Goal: Task Accomplishment & Management: Complete application form

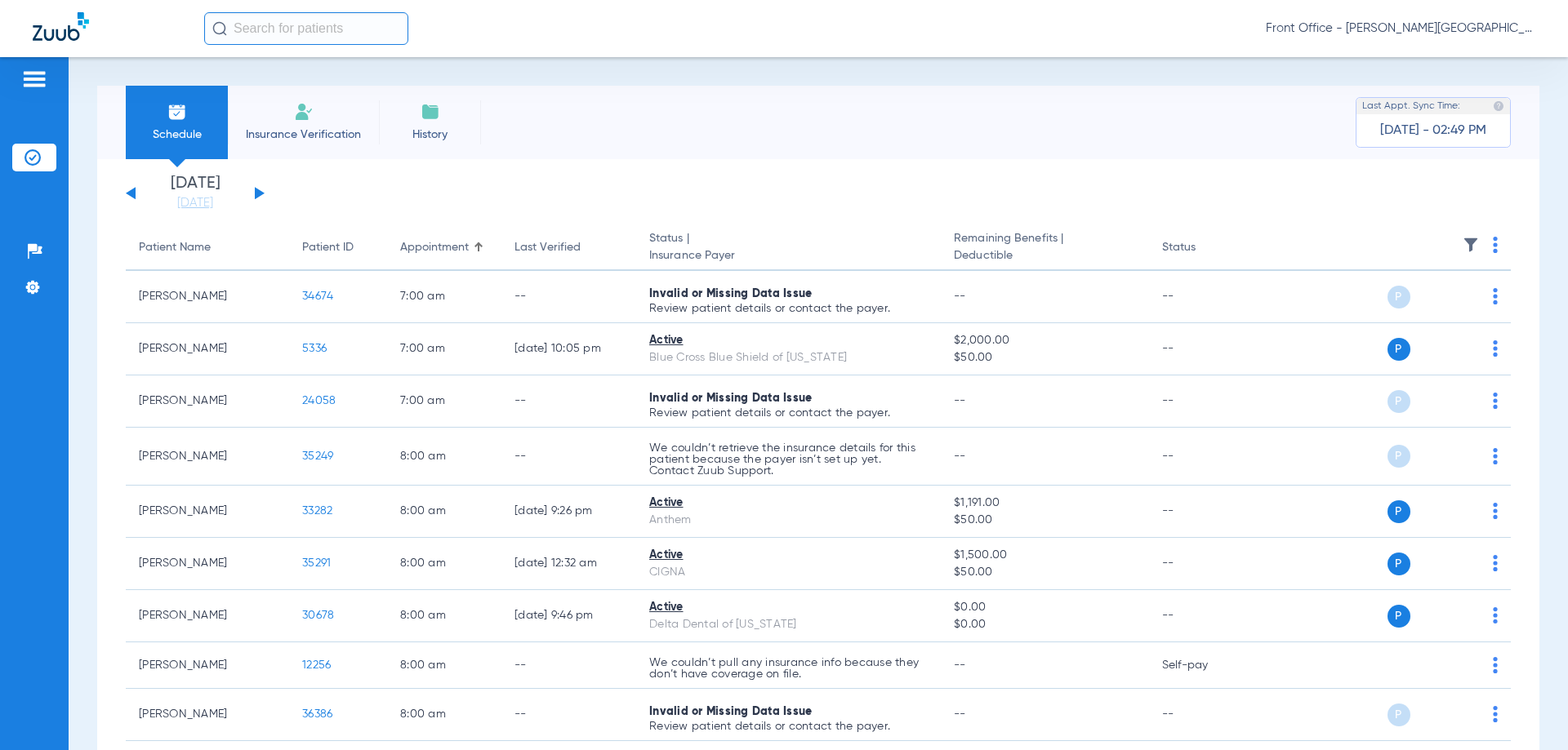
click at [298, 125] on li "Insurance Verification" at bounding box center [303, 122] width 151 height 73
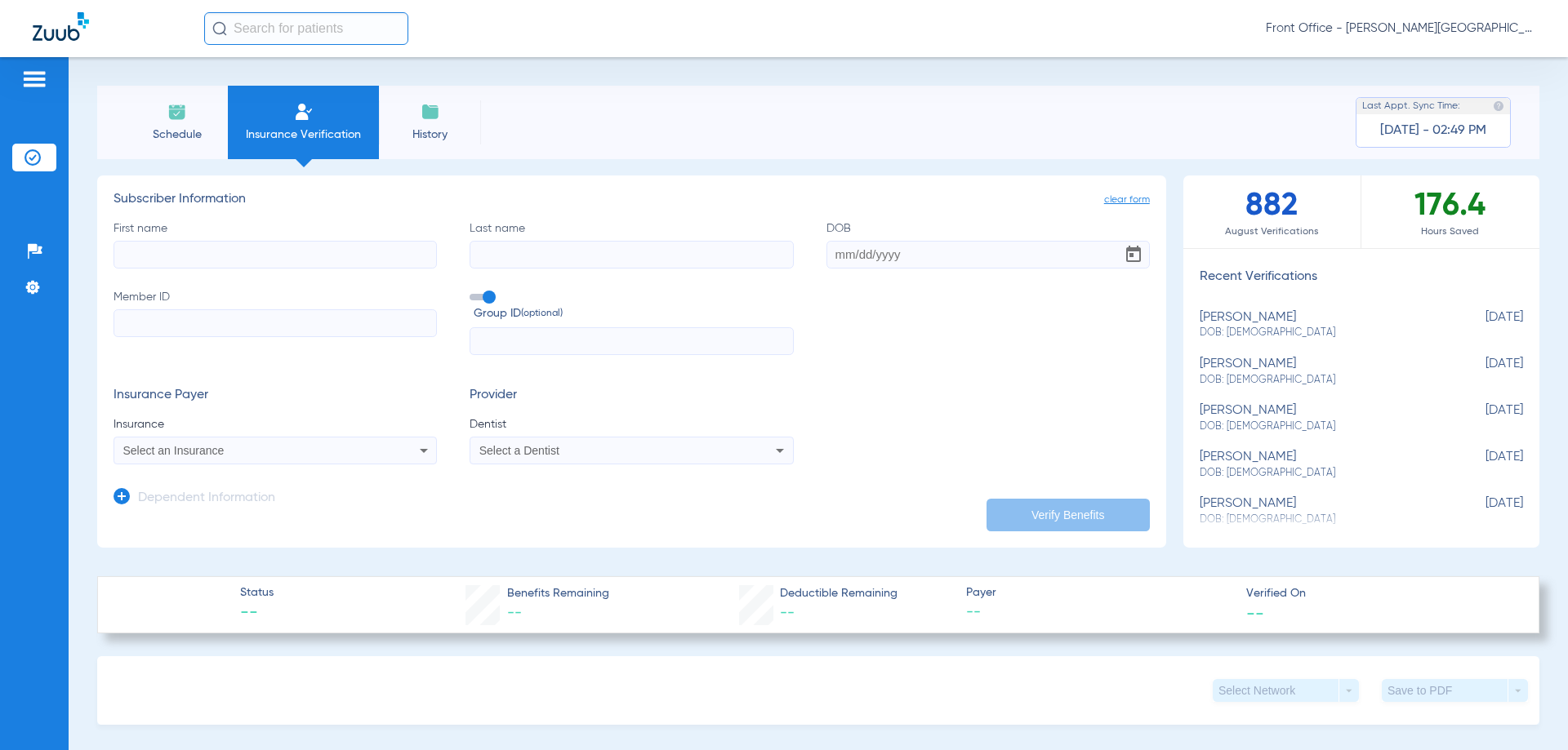
click at [300, 258] on input "First name" at bounding box center [275, 254] width 323 height 28
type input "[PERSON_NAME]"
type input "[DATE]"
click at [204, 323] on input "Member ID" at bounding box center [275, 323] width 323 height 28
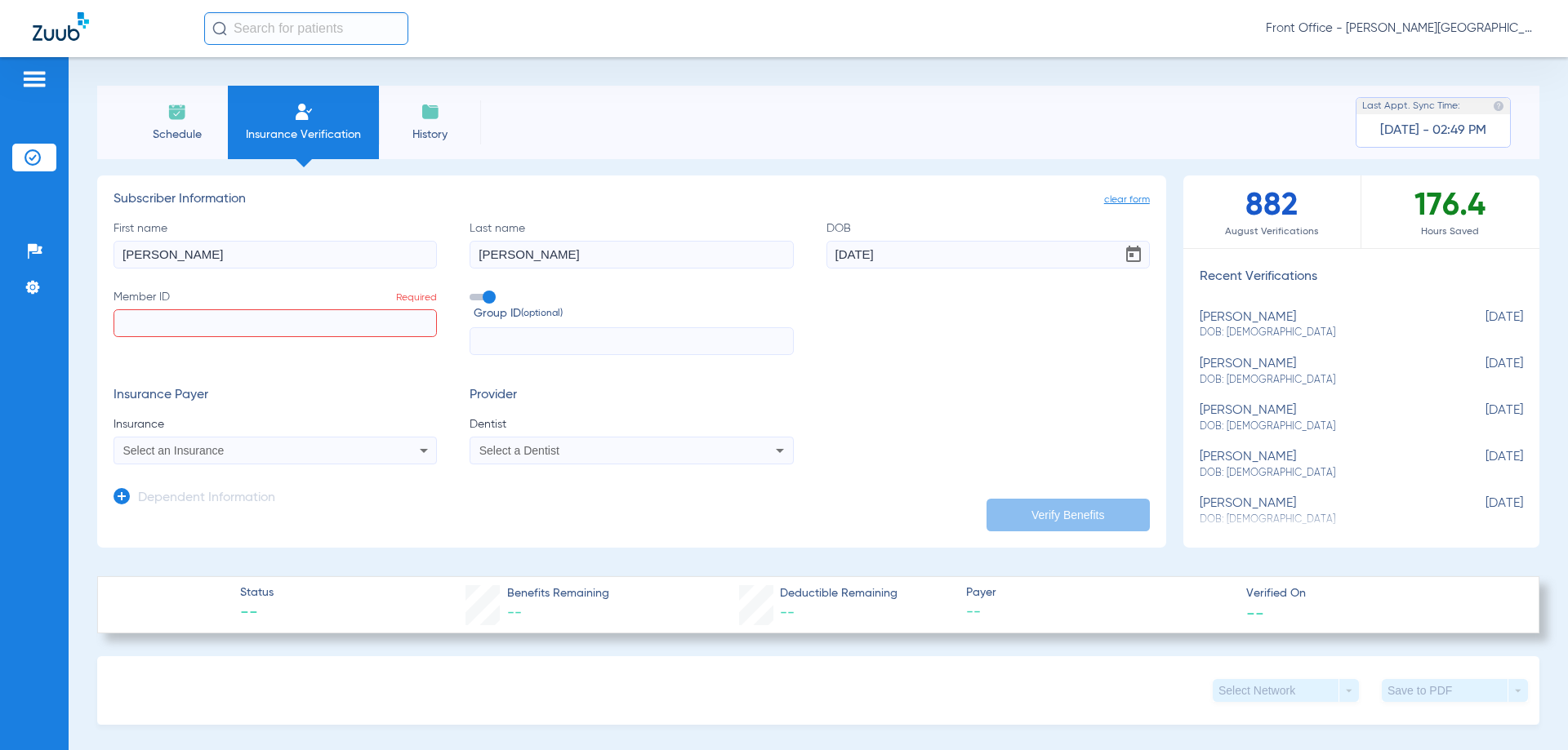
paste input "906904507"
type input "906904507"
click at [310, 446] on div "Select an Insurance" at bounding box center [245, 450] width 244 height 11
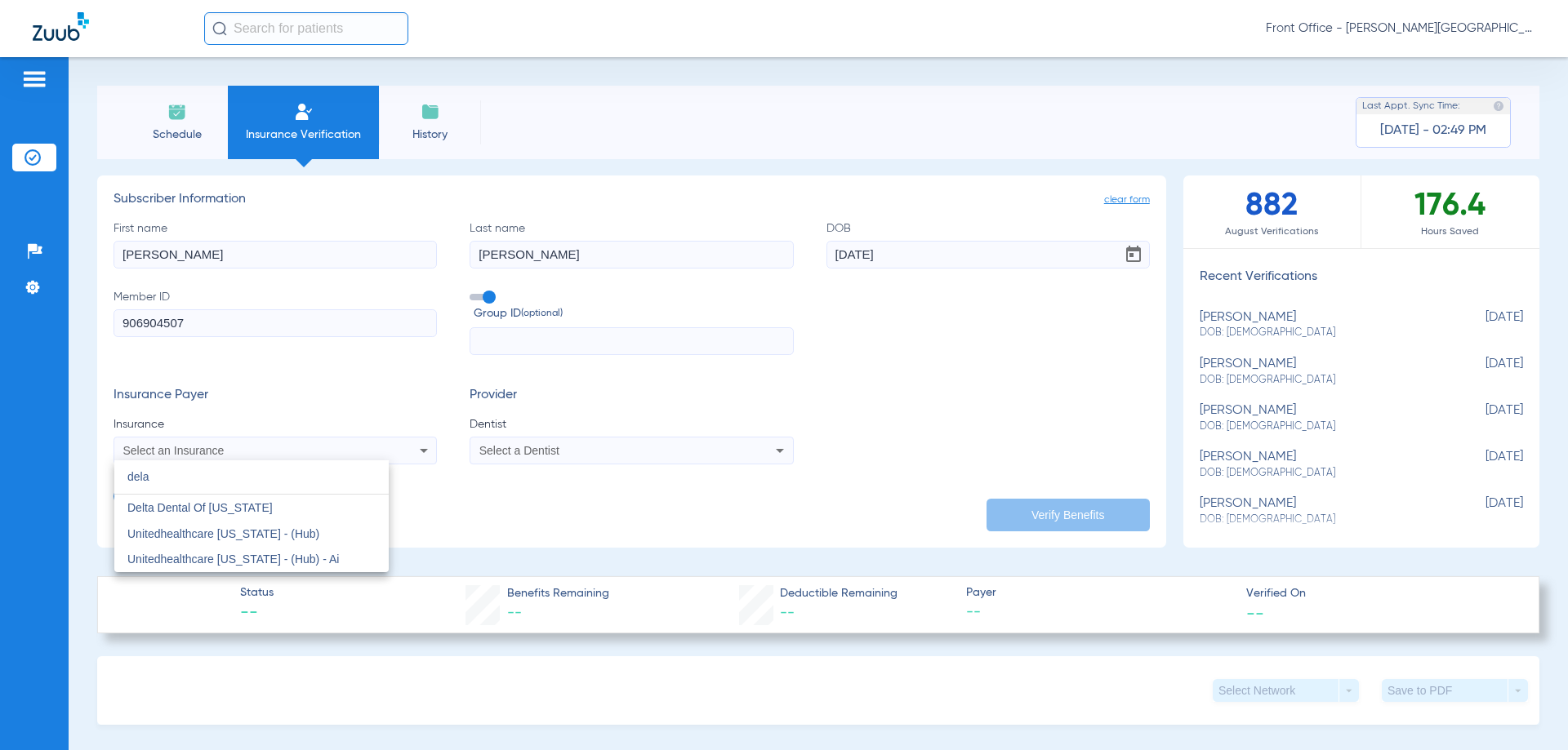
type input "dela"
click at [285, 440] on div at bounding box center [784, 375] width 1568 height 750
click at [578, 445] on div "Select a Dentist" at bounding box center [630, 450] width 322 height 20
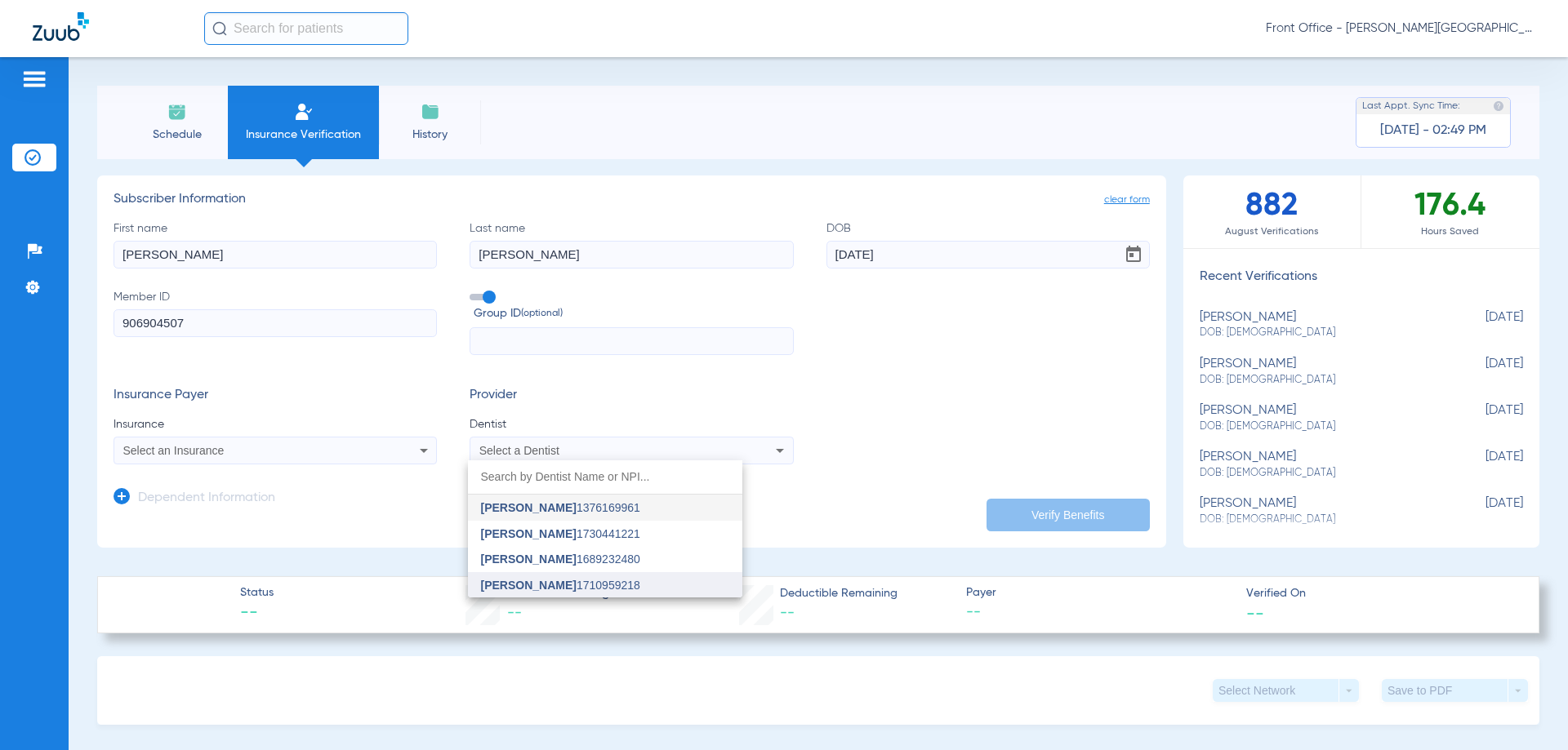
click at [570, 581] on span "[PERSON_NAME] 1710959218" at bounding box center [561, 584] width 160 height 11
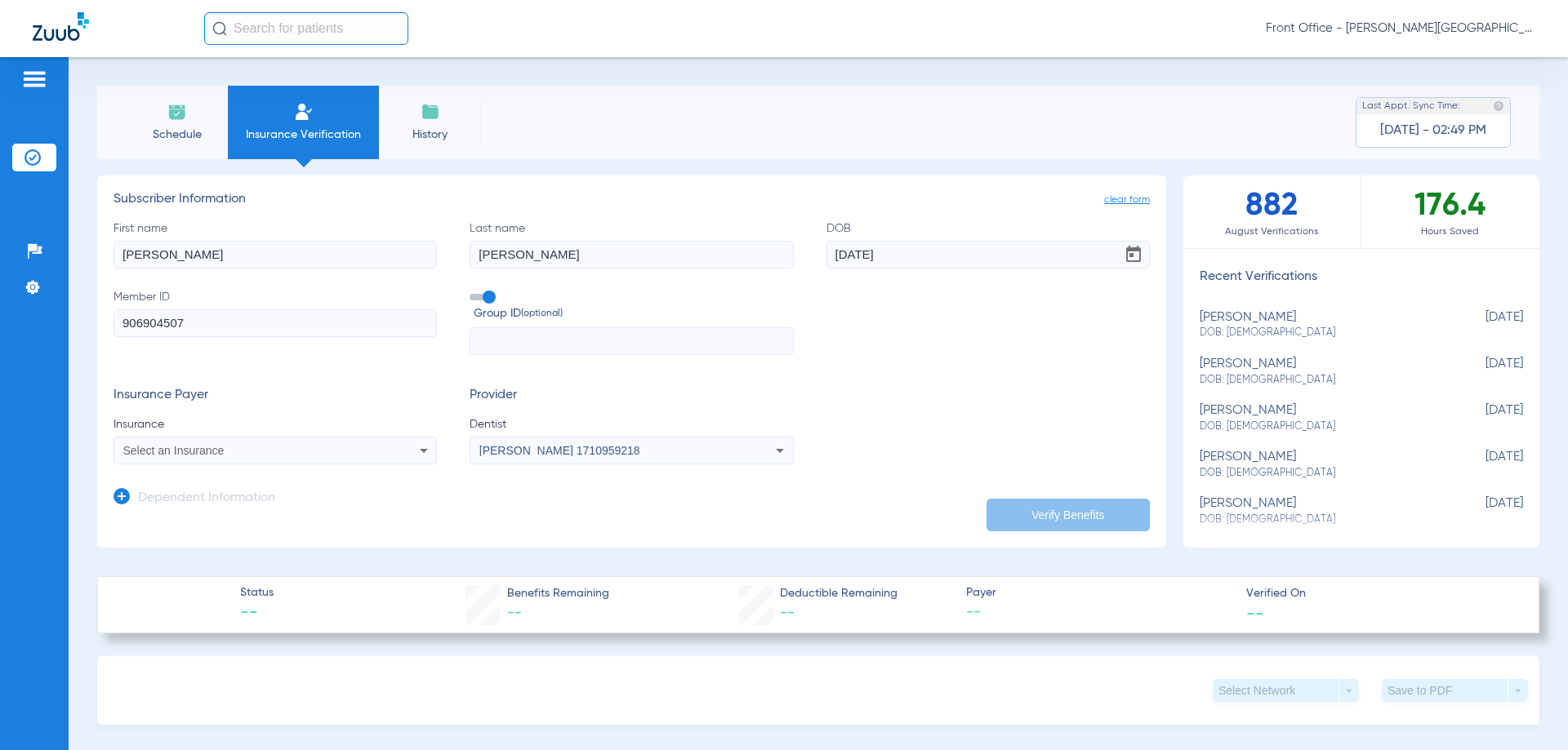
click at [308, 457] on div "Select an Insurance" at bounding box center [275, 450] width 322 height 20
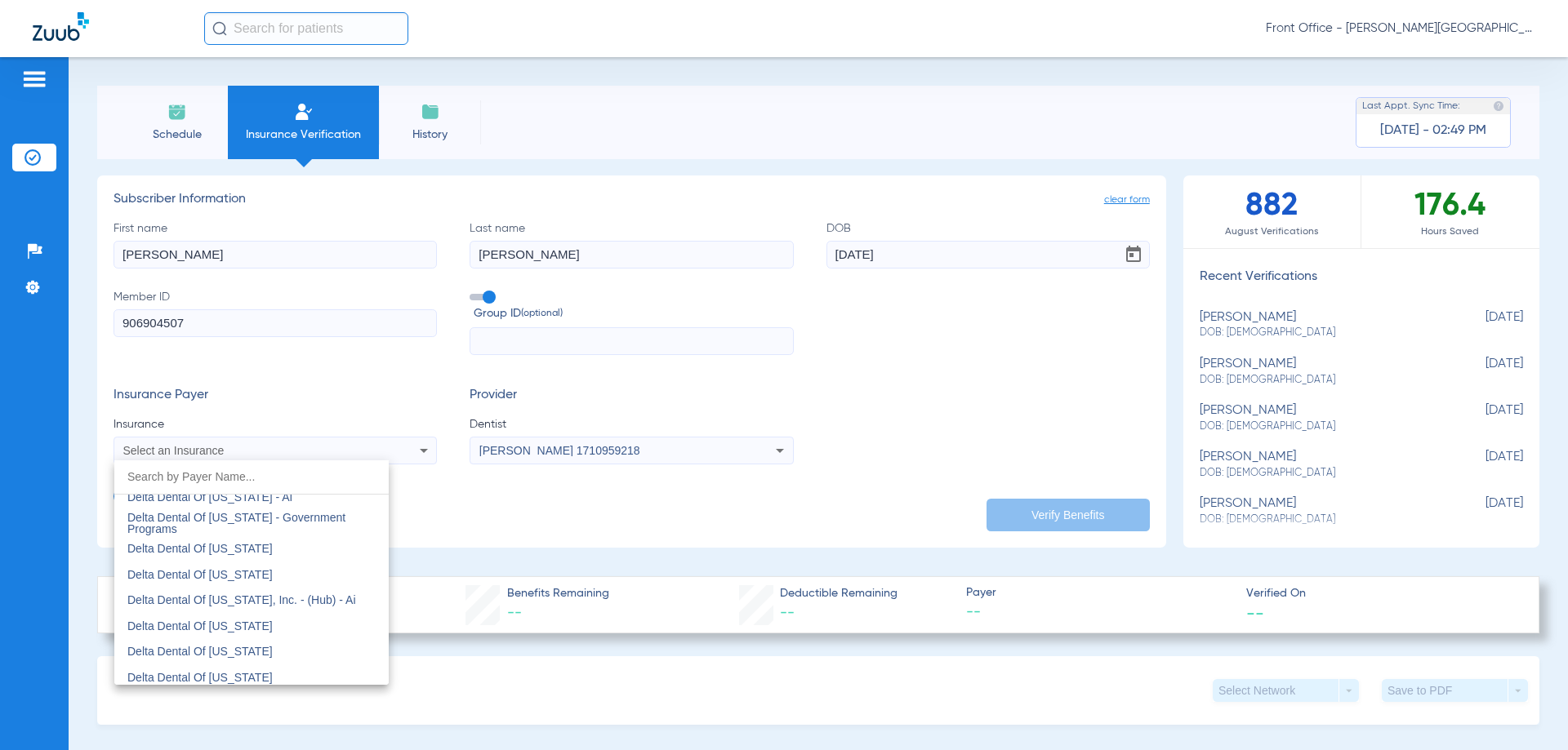
scroll to position [3510, 0]
click at [310, 572] on mat-option "Delta Dental Of [US_STATE]" at bounding box center [252, 572] width 274 height 26
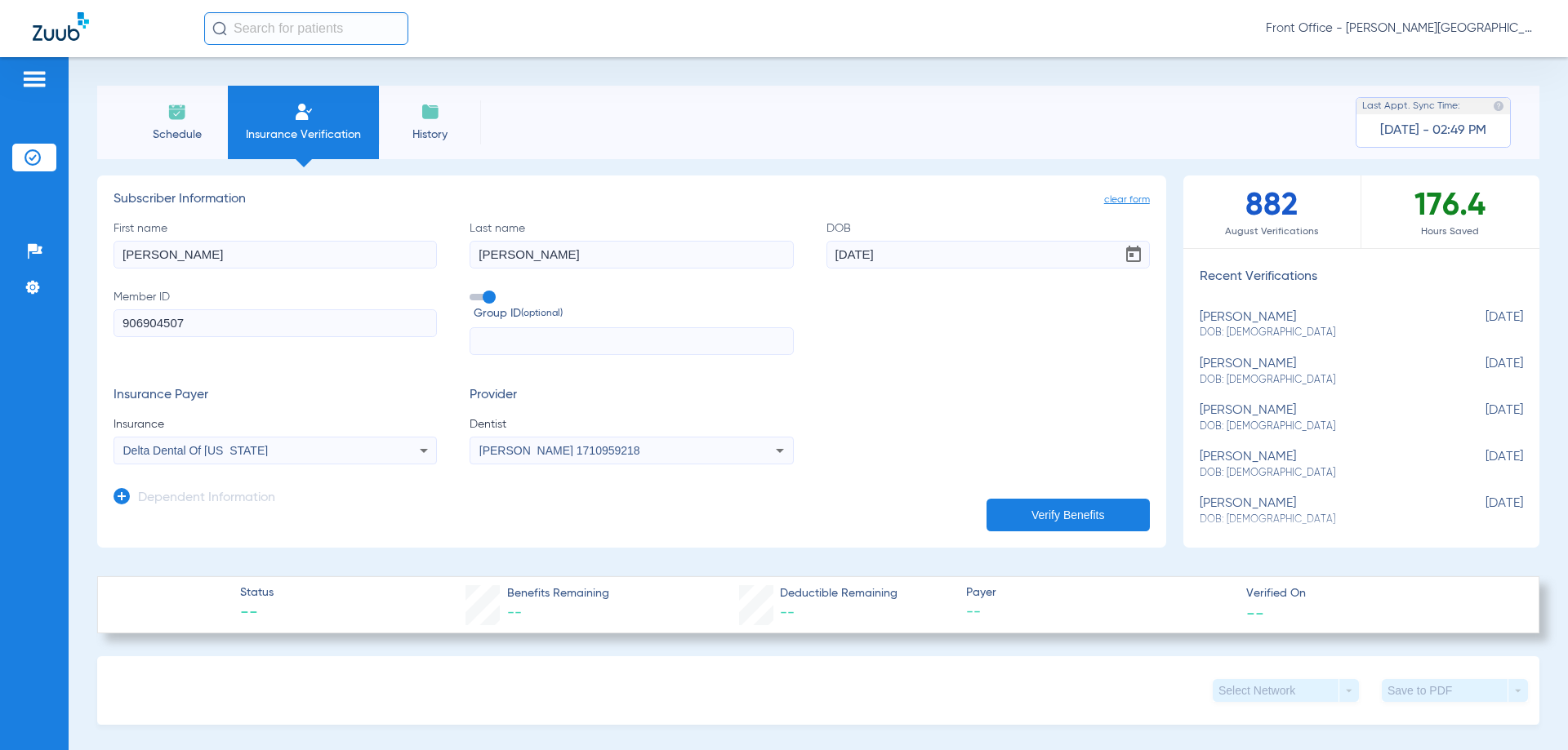
click at [1015, 514] on button "Verify Benefits" at bounding box center [1068, 516] width 163 height 33
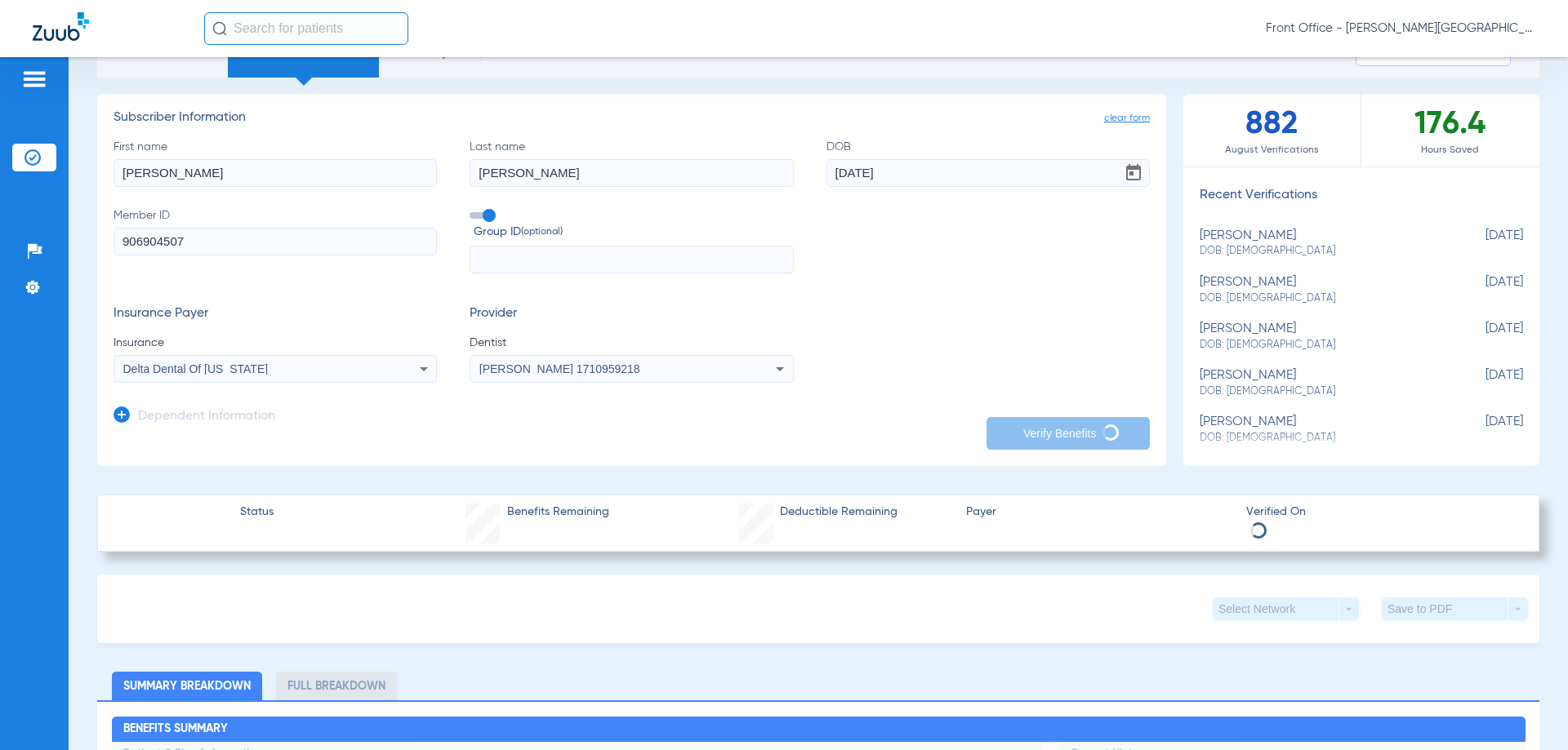
scroll to position [0, 0]
